Goal: Task Accomplishment & Management: Complete application form

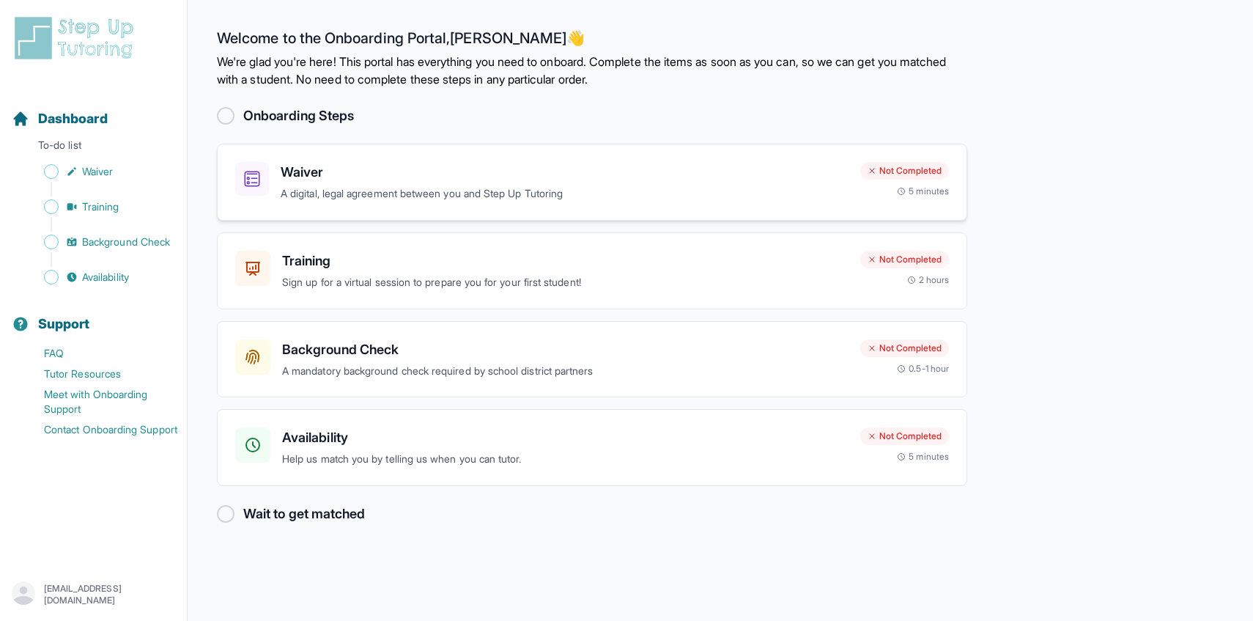
click at [574, 155] on div "Waiver A digital, legal agreement between you and Step Up Tutoring Not Complete…" at bounding box center [592, 182] width 750 height 77
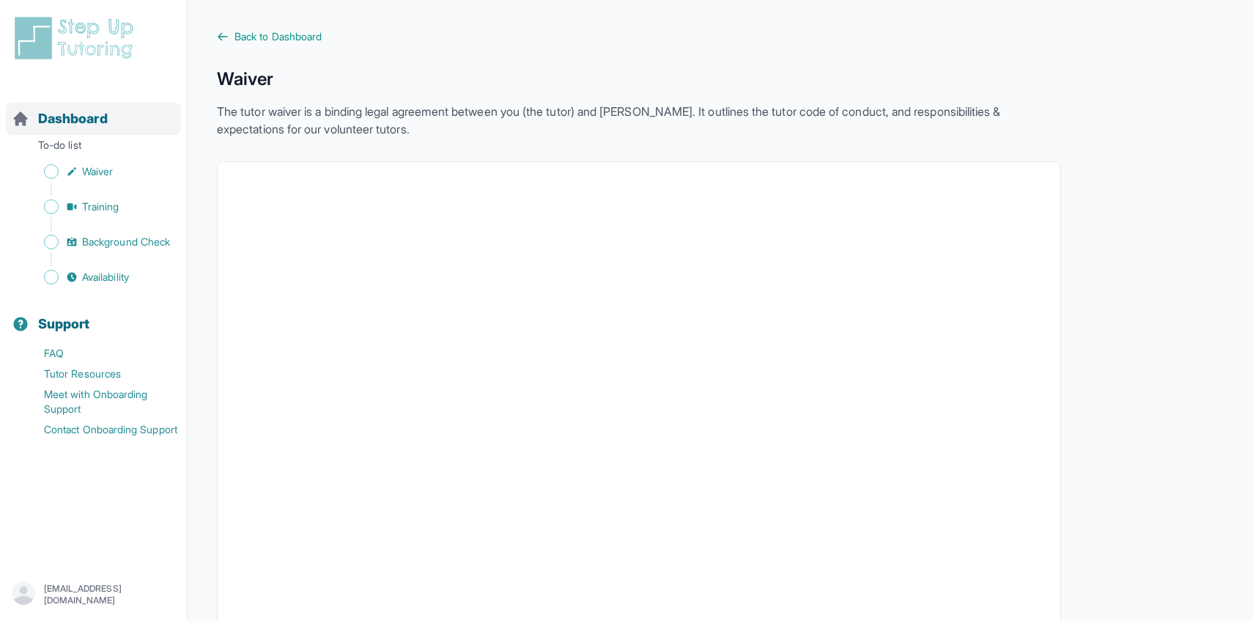
click at [43, 127] on span "Dashboard" at bounding box center [73, 118] width 70 height 21
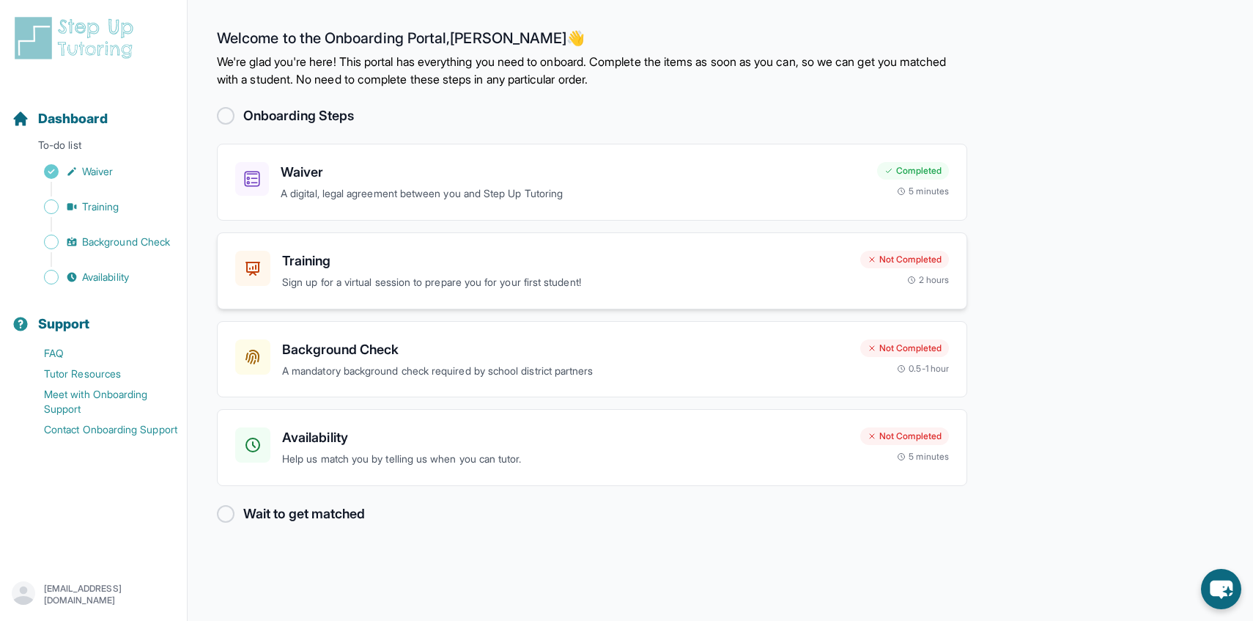
click at [575, 256] on h3 "Training" at bounding box center [565, 261] width 566 height 21
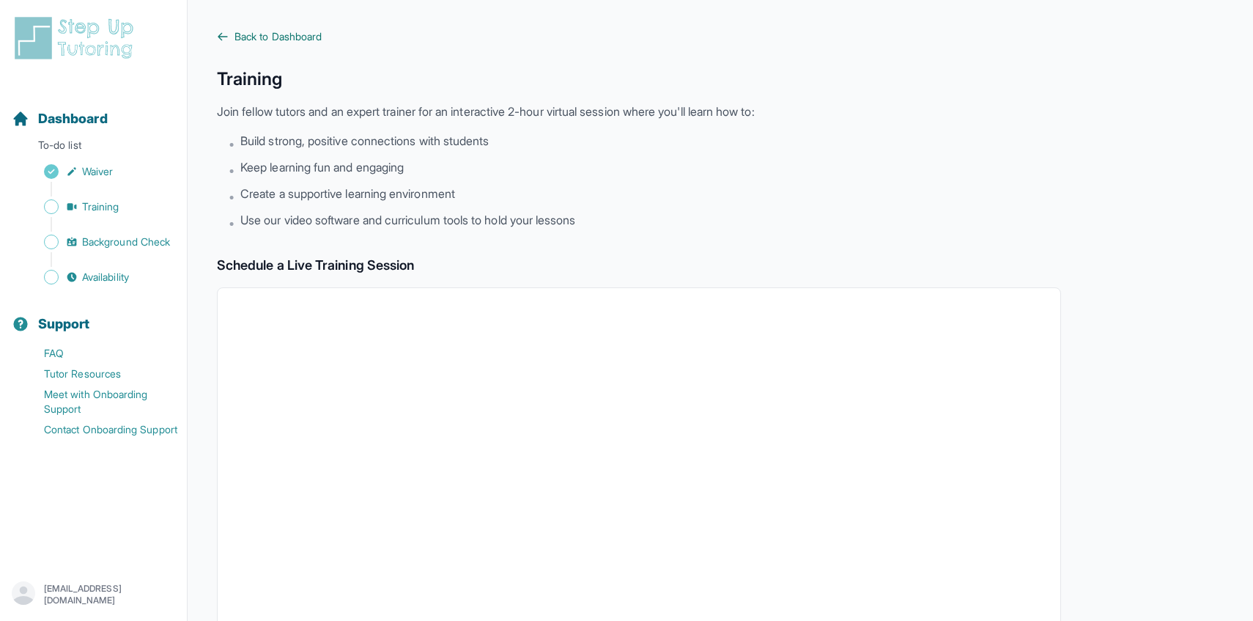
click at [232, 34] on link "Back to Dashboard" at bounding box center [639, 36] width 844 height 15
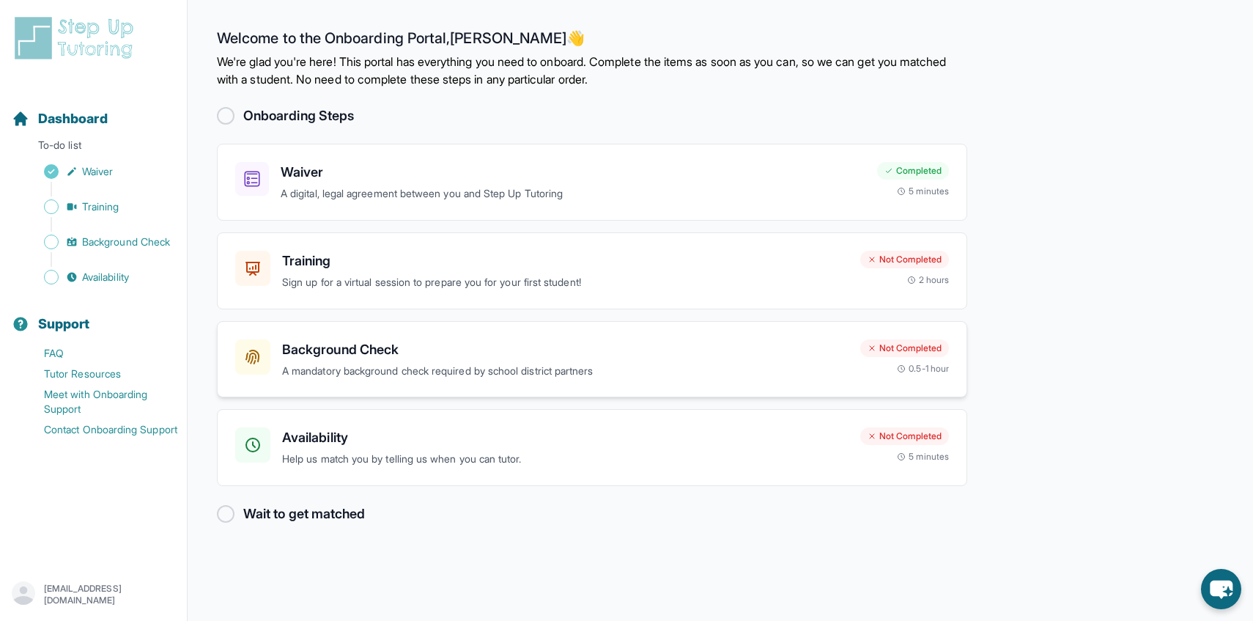
click at [451, 341] on h3 "Background Check" at bounding box center [565, 349] width 566 height 21
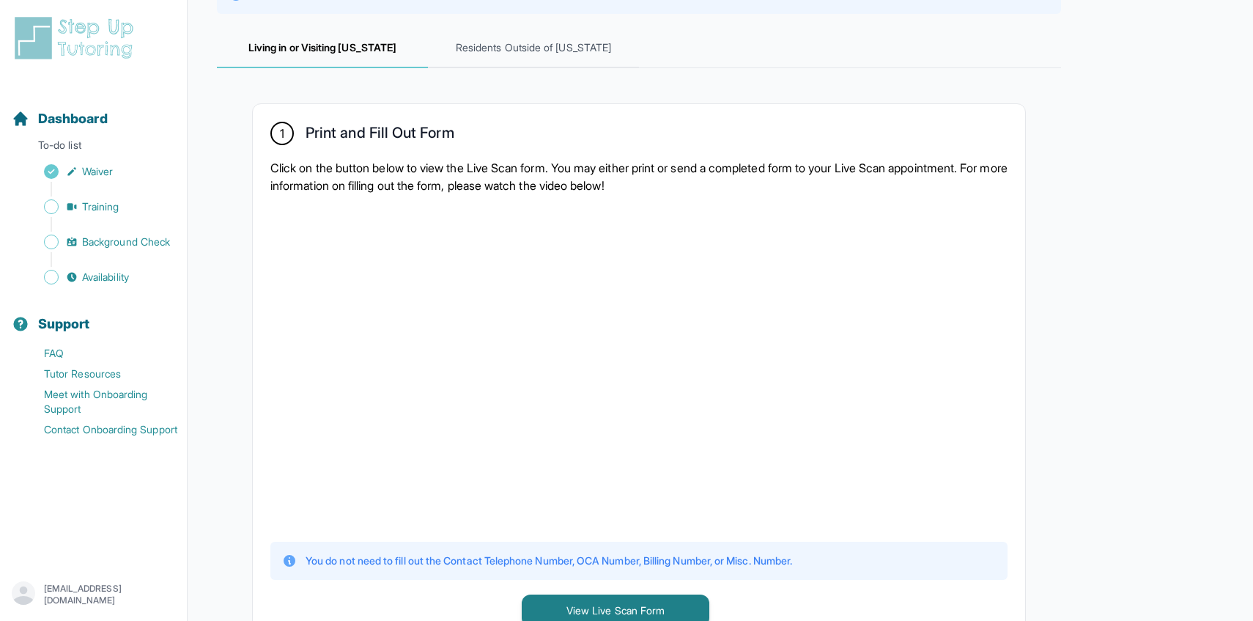
scroll to position [196, 0]
click at [421, 59] on span "Living in or Visiting California" at bounding box center [322, 47] width 211 height 40
click at [483, 59] on span "Residents Outside of California" at bounding box center [533, 47] width 211 height 40
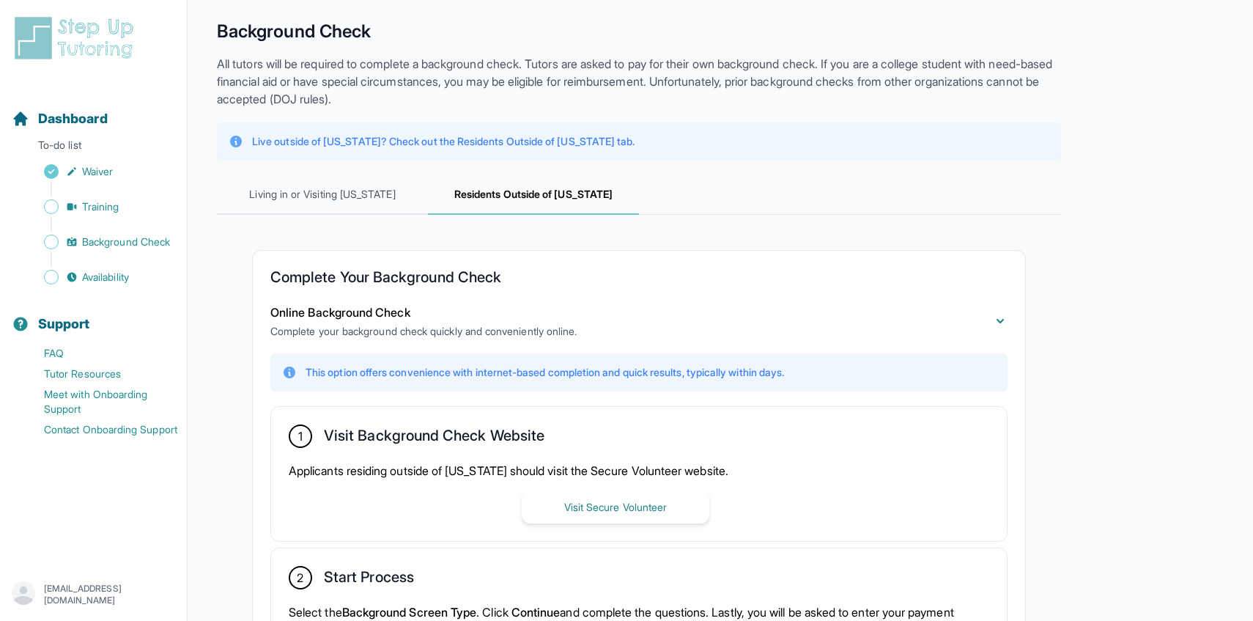
scroll to position [0, 0]
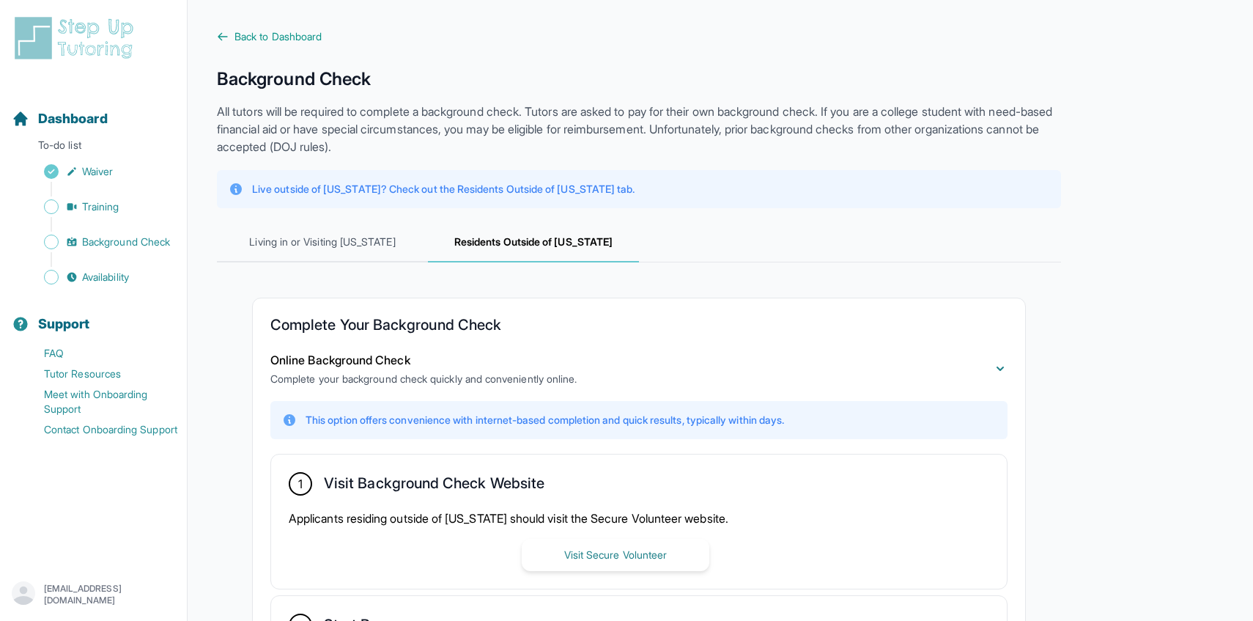
click at [218, 28] on main "**********" at bounding box center [720, 466] width 1065 height 932
click at [221, 34] on icon at bounding box center [223, 37] width 12 height 12
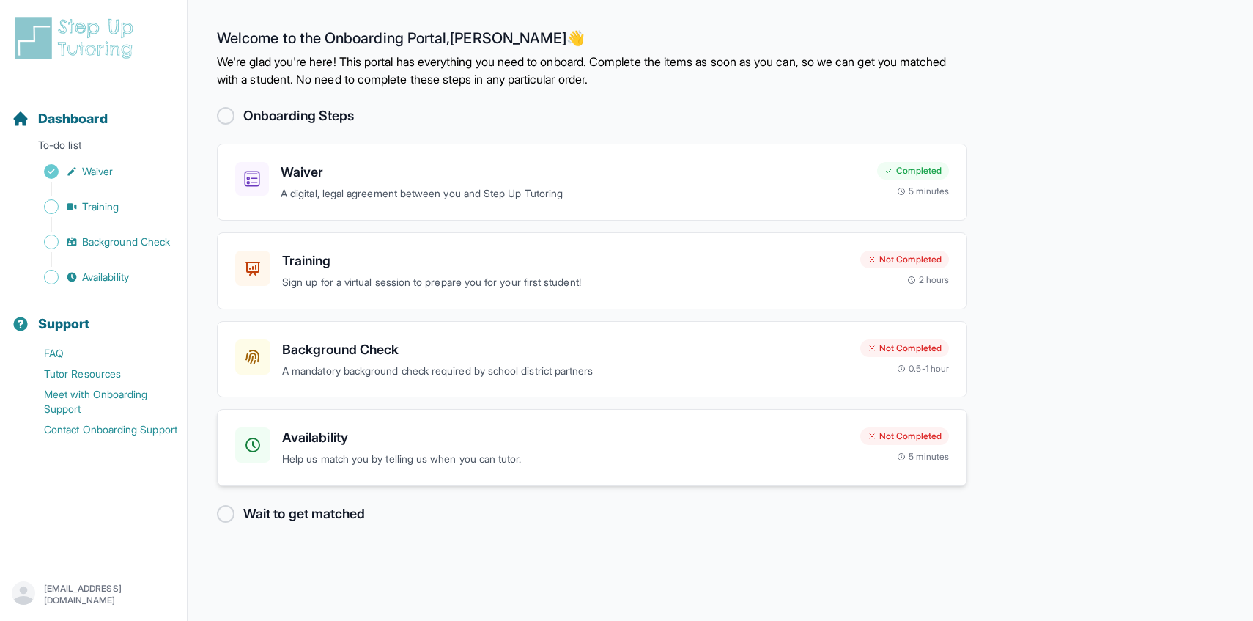
click at [531, 428] on h3 "Availability" at bounding box center [565, 437] width 566 height 21
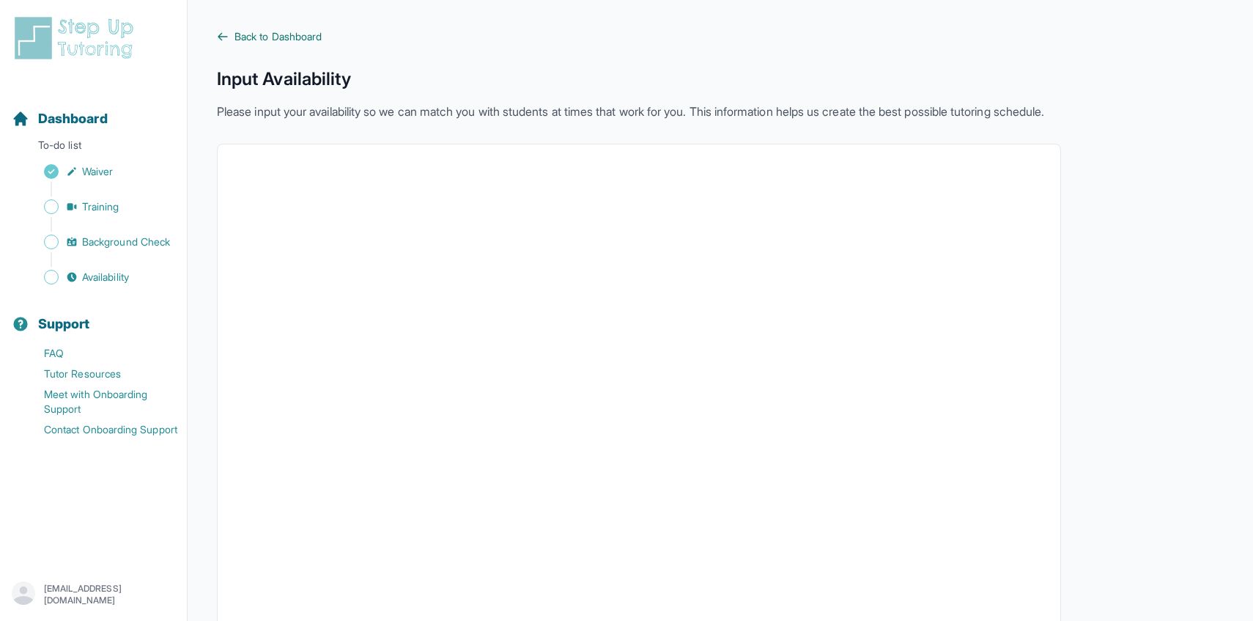
click at [226, 36] on icon at bounding box center [222, 36] width 9 height 7
